Goal: Task Accomplishment & Management: Complete application form

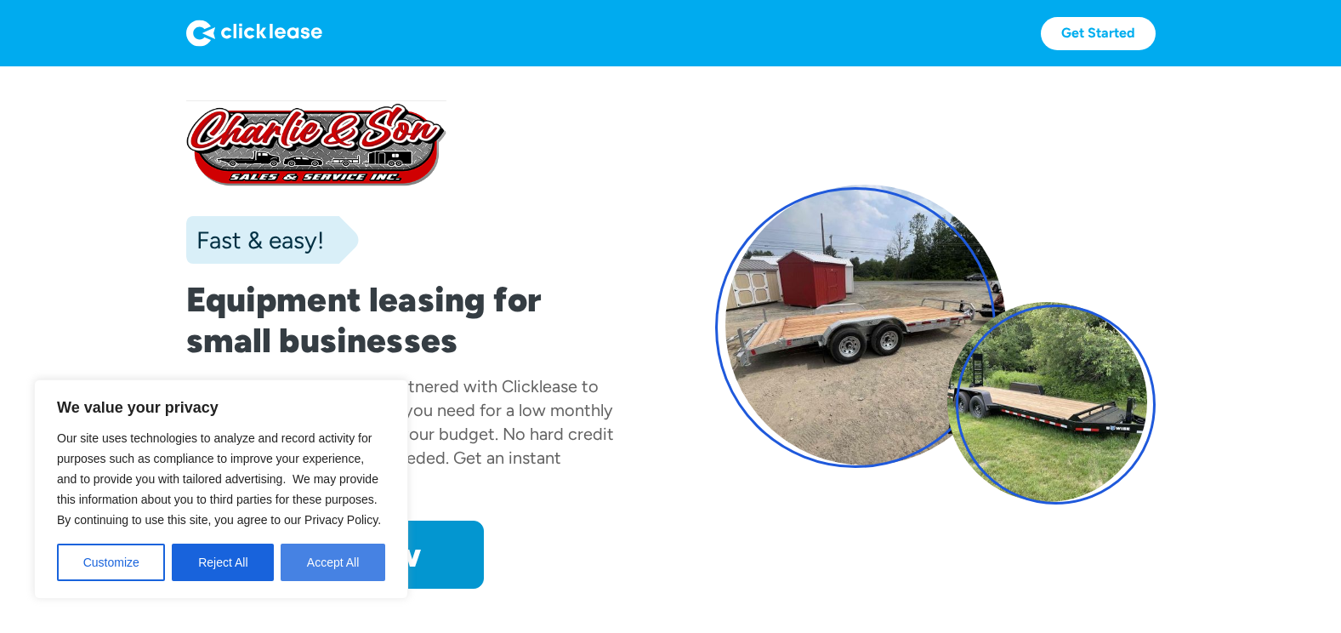
click at [328, 572] on button "Accept All" at bounding box center [333, 561] width 105 height 37
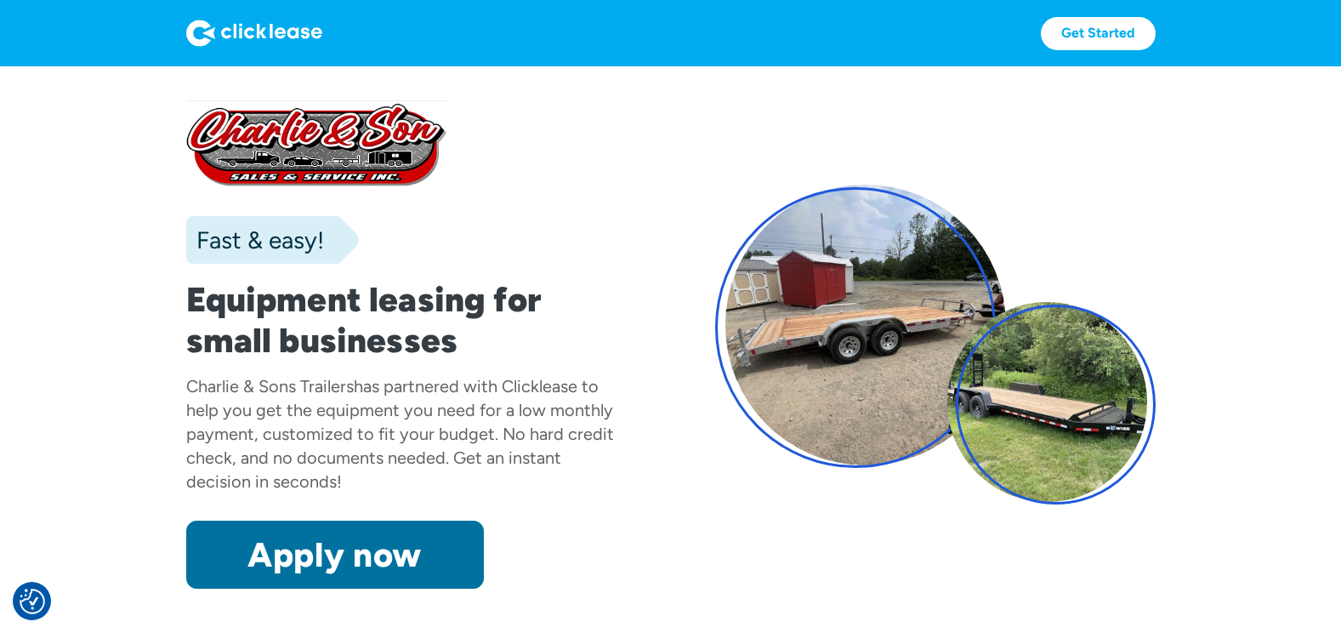
drag, startPoint x: 345, startPoint y: 548, endPoint x: 351, endPoint y: 541, distance: 9.0
click at [345, 548] on link "Apply now" at bounding box center [335, 555] width 298 height 68
